Goal: Navigation & Orientation: Find specific page/section

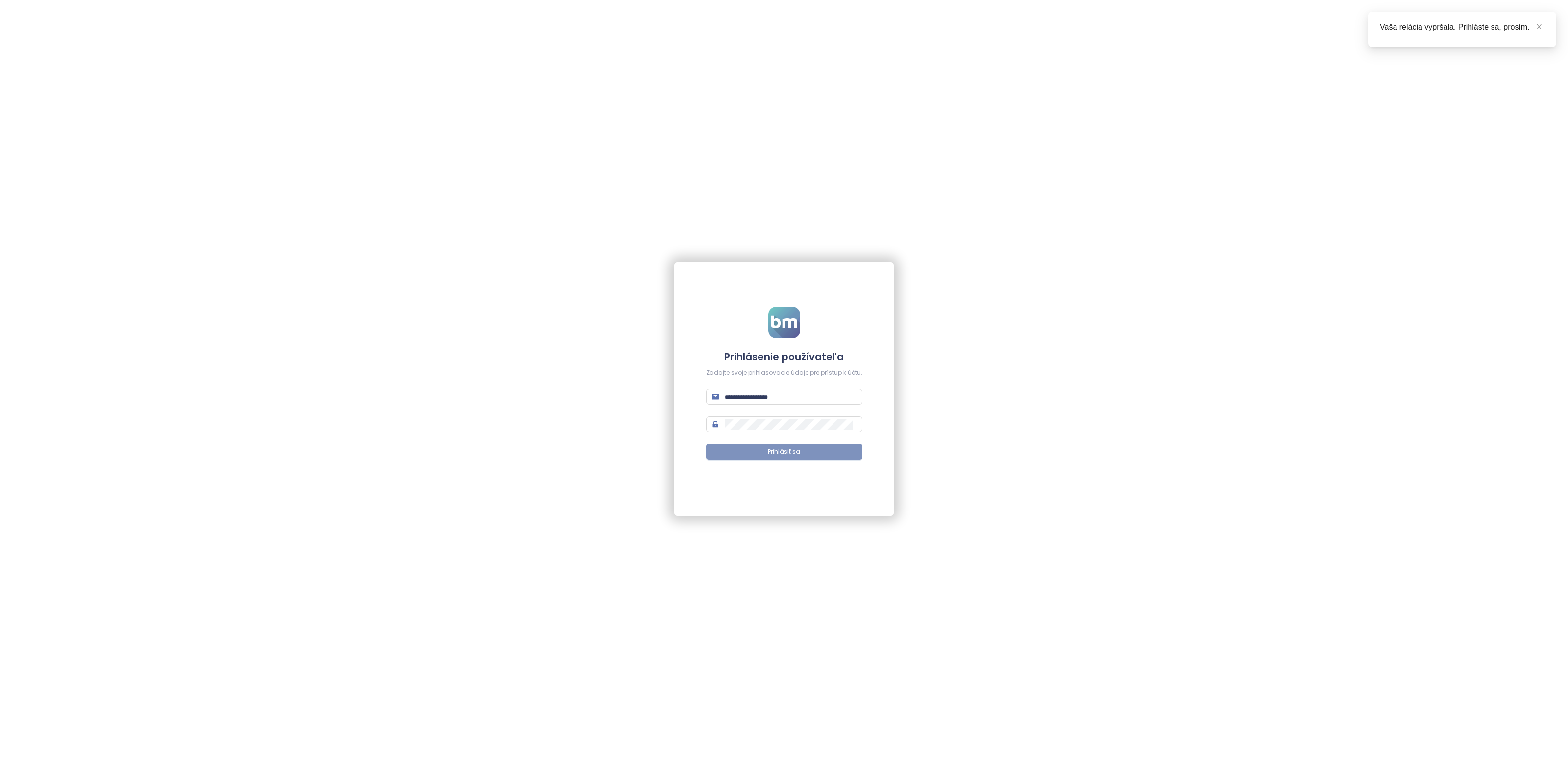
type input "**********"
click at [797, 459] on button "Prihlásiť sa" at bounding box center [784, 452] width 157 height 15
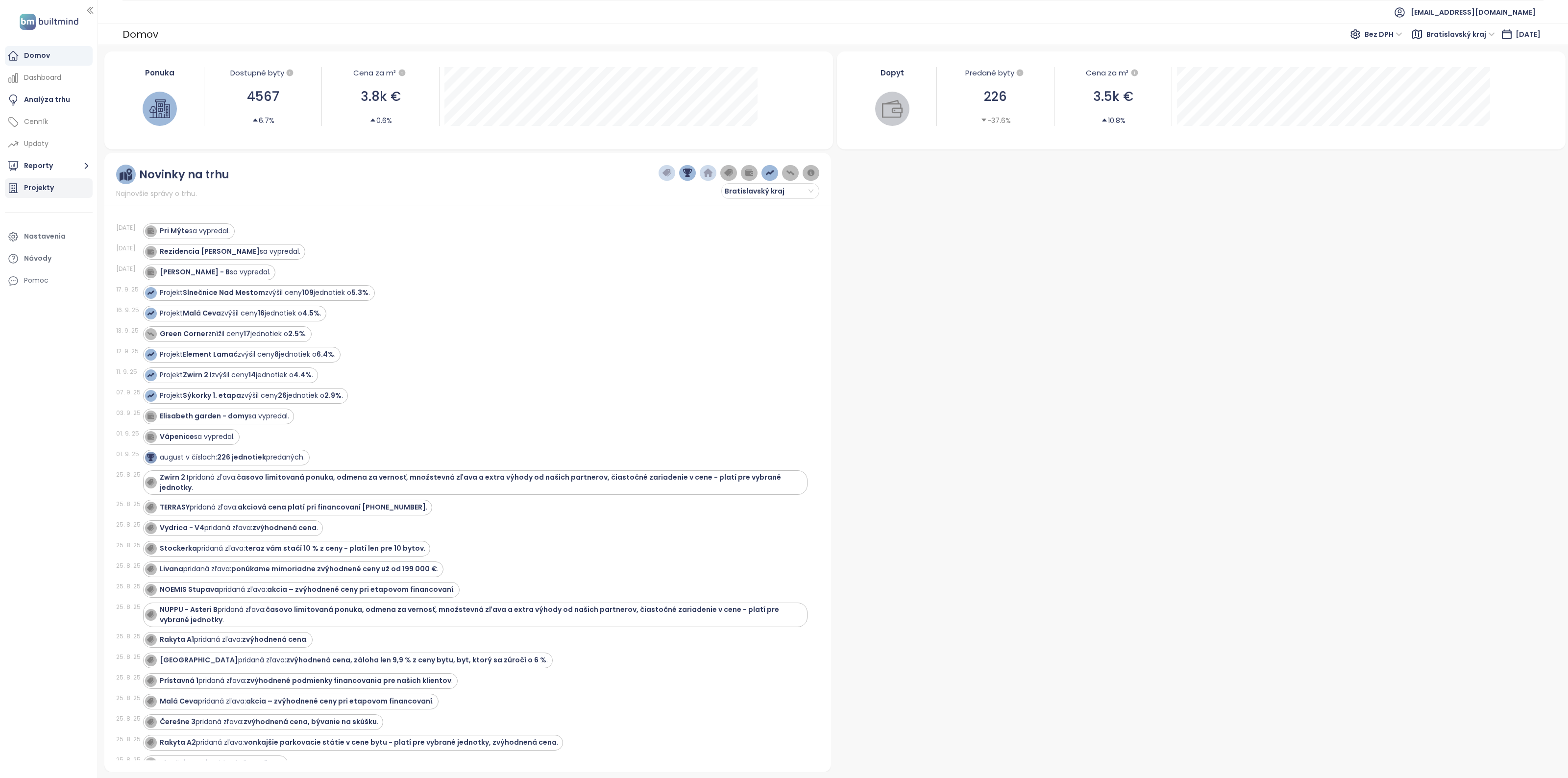
click at [53, 188] on div "Projekty" at bounding box center [49, 188] width 88 height 19
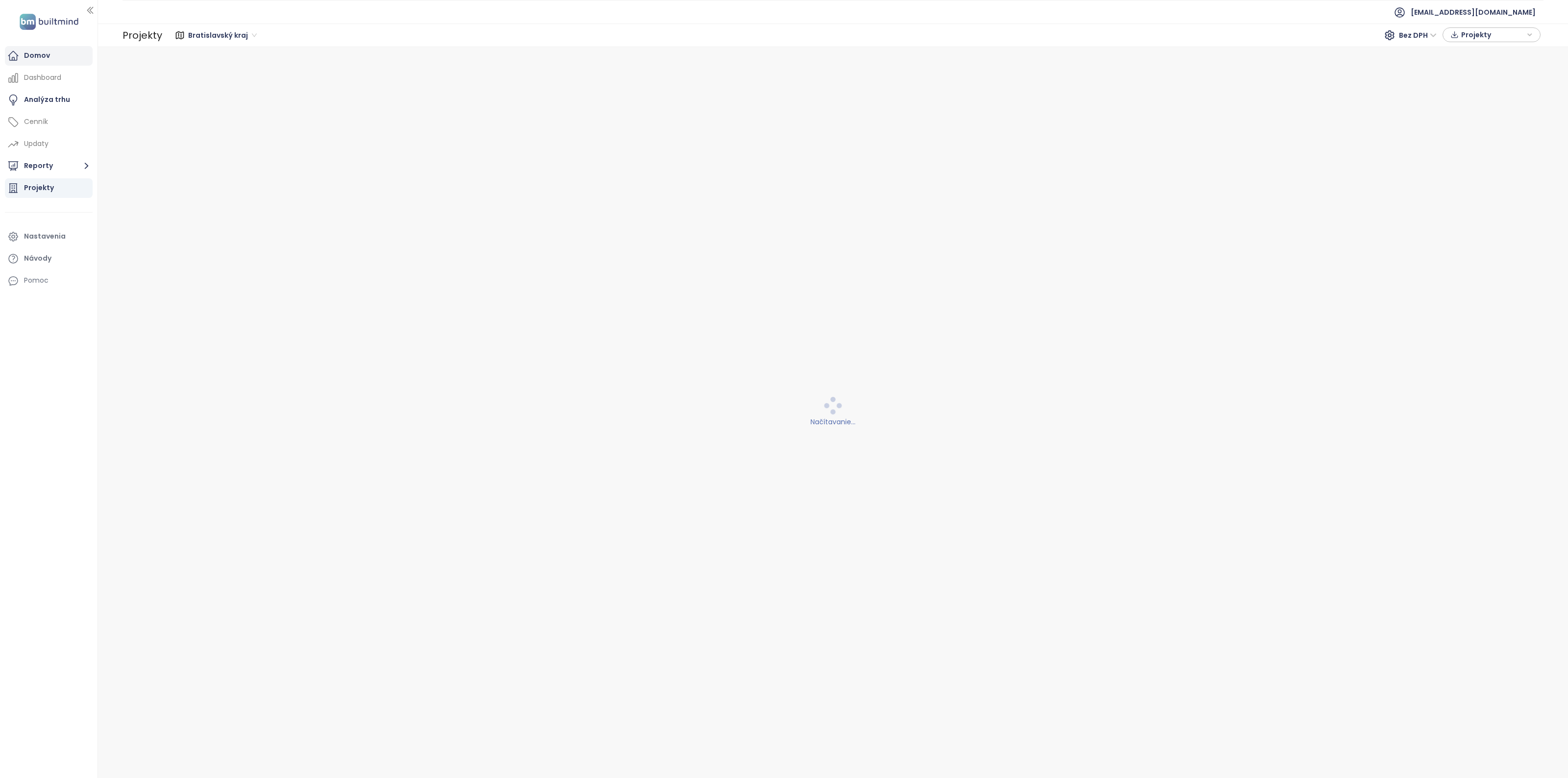
click at [52, 63] on div "Domov" at bounding box center [49, 56] width 88 height 19
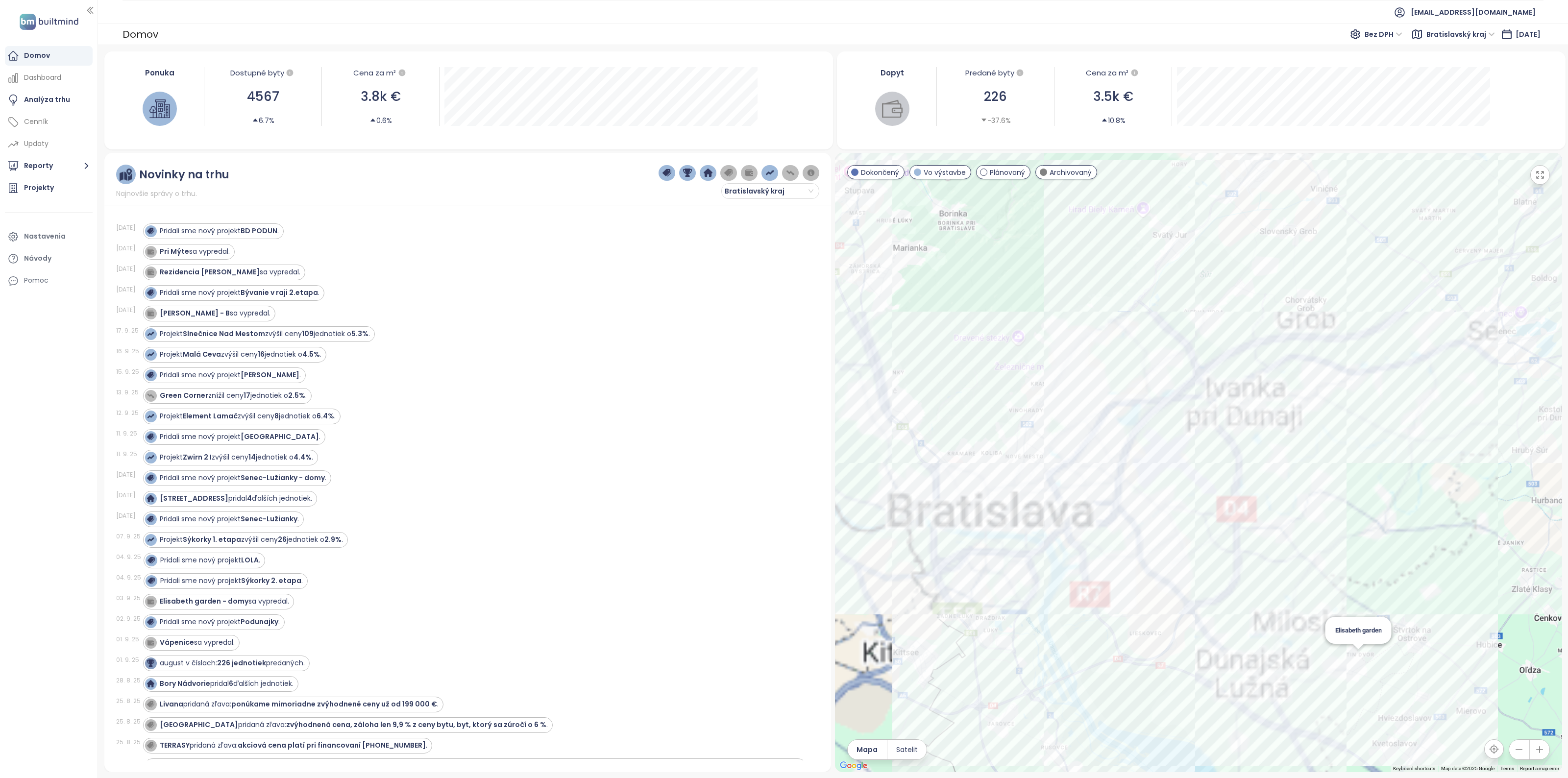
click at [1171, 540] on div "Elisabeth garden" at bounding box center [1199, 462] width 728 height 620
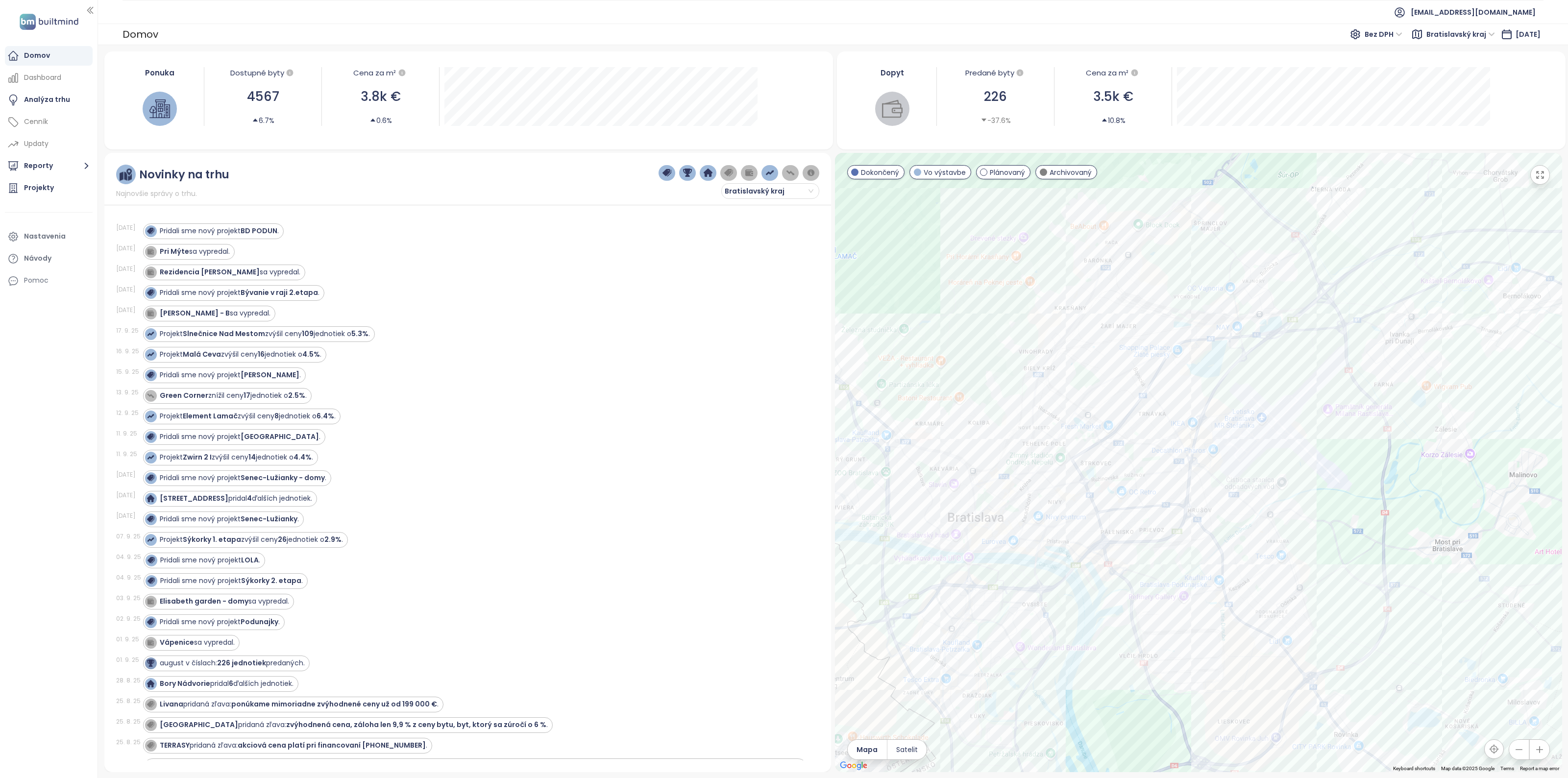
drag, startPoint x: 1065, startPoint y: 547, endPoint x: 1213, endPoint y: 545, distance: 148.0
click at [1209, 545] on div at bounding box center [1199, 462] width 728 height 620
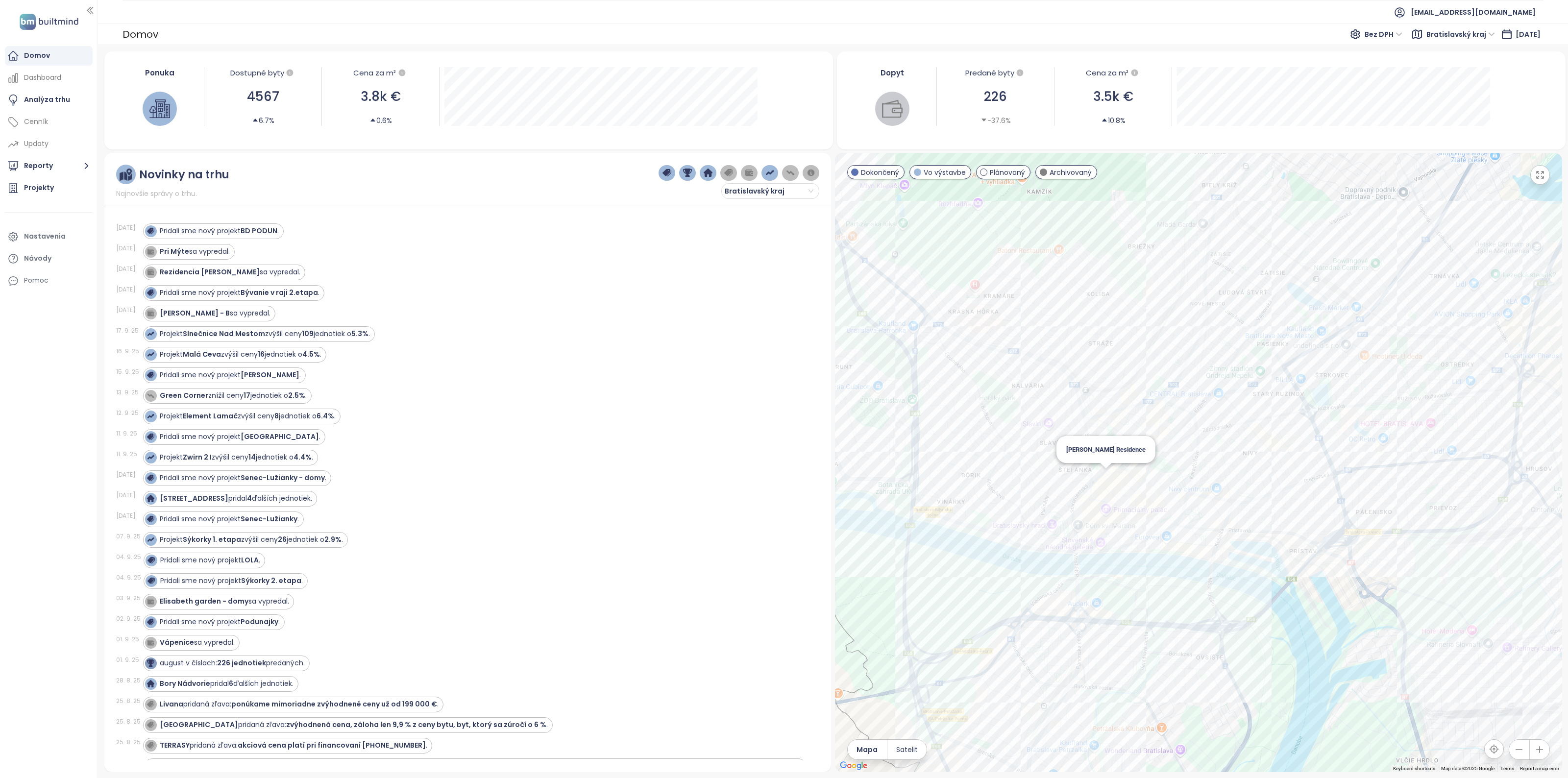
click at [1108, 476] on div "[PERSON_NAME] Residence" at bounding box center [1199, 462] width 728 height 620
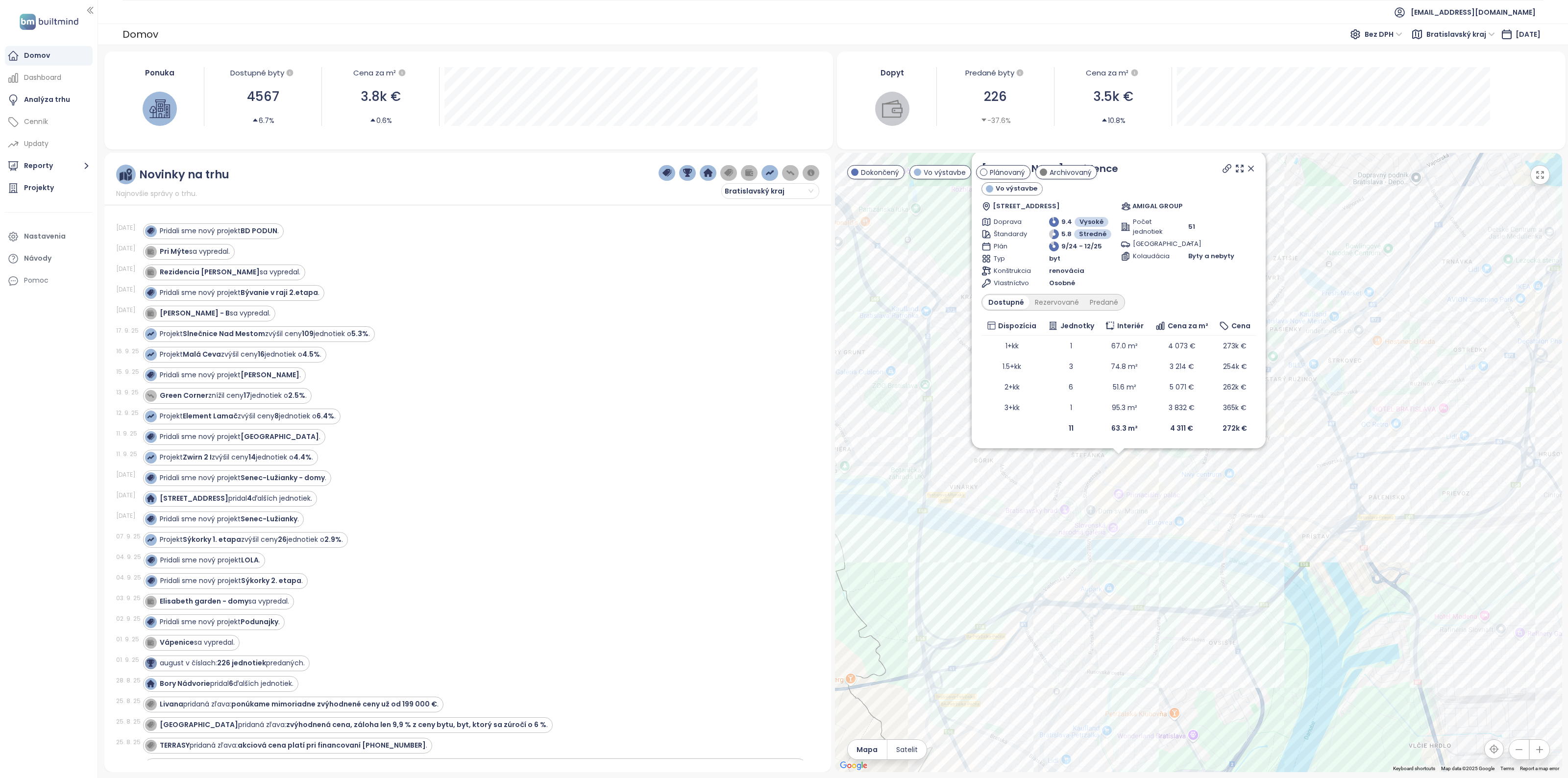
drag, startPoint x: 1202, startPoint y: 465, endPoint x: 1133, endPoint y: 477, distance: 70.0
click at [1133, 477] on div "Uno Poštová Residence Vo výstavbe Obchodná 503/20, 811 06 [GEOGRAPHIC_DATA]-[GE…" at bounding box center [1199, 462] width 728 height 620
click at [1151, 463] on div "Uno Poštová Residence Vo výstavbe Obchodná 503/20, 811 06 [GEOGRAPHIC_DATA]-[GE…" at bounding box center [1199, 462] width 728 height 620
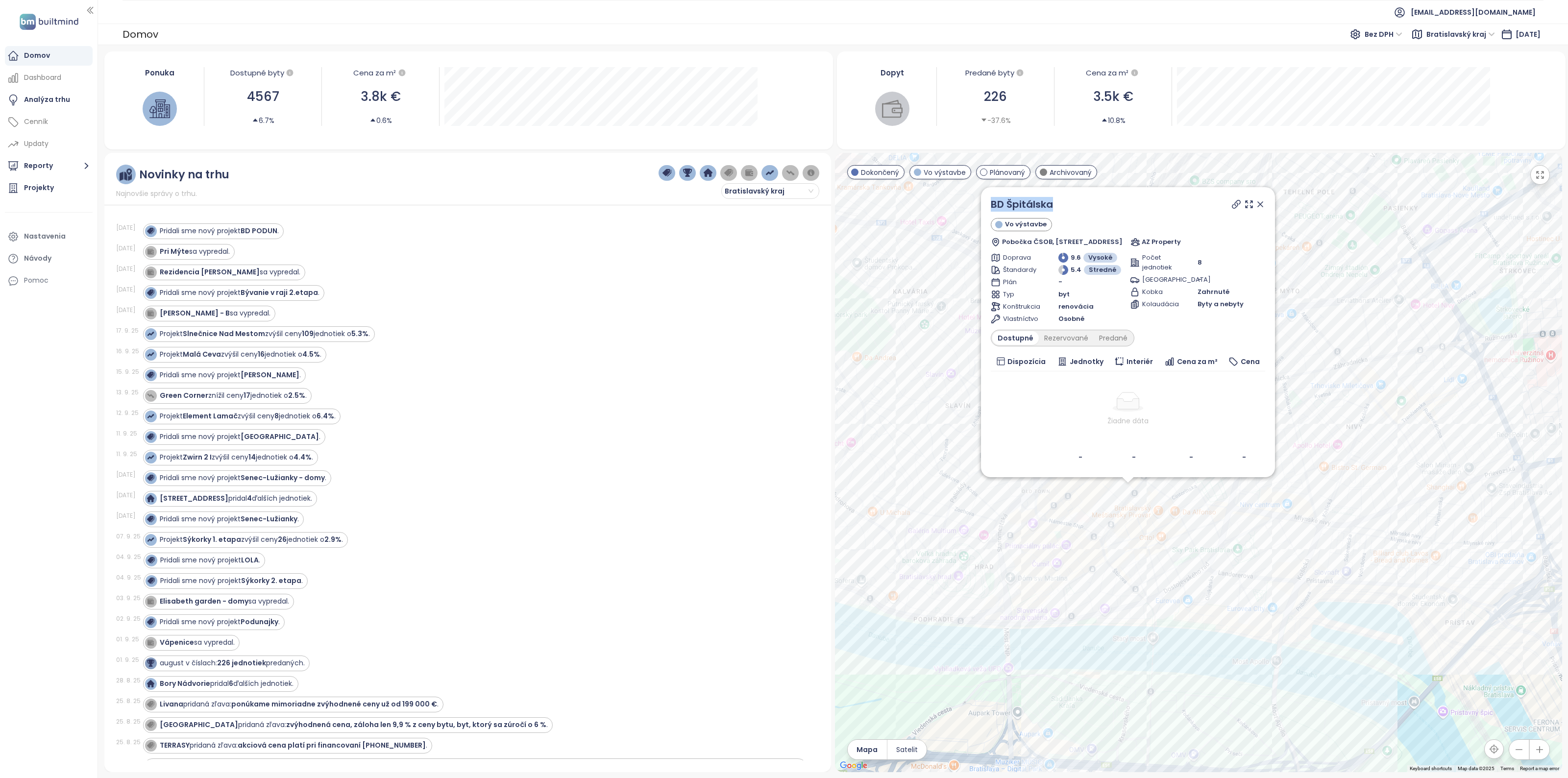
drag, startPoint x: 1052, startPoint y: 209, endPoint x: 965, endPoint y: 205, distance: 87.1
click at [965, 205] on div "BD Špitálska Vo výstavbe Pobočka ČSOB, Špitálska 2205/2, 811 08 [GEOGRAPHIC_DAT…" at bounding box center [1199, 462] width 728 height 620
copy div "BD Špitálska"
